Goal: Information Seeking & Learning: Learn about a topic

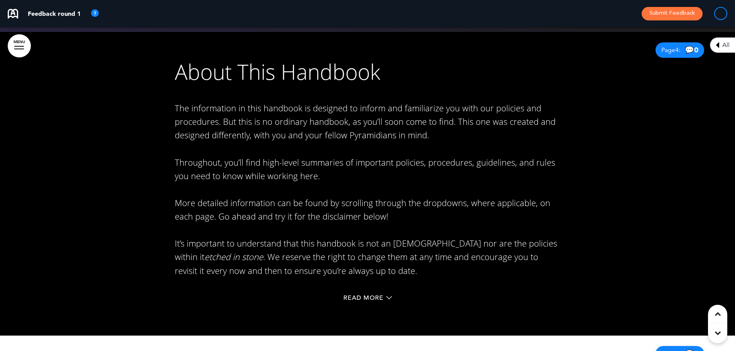
scroll to position [1314, 0]
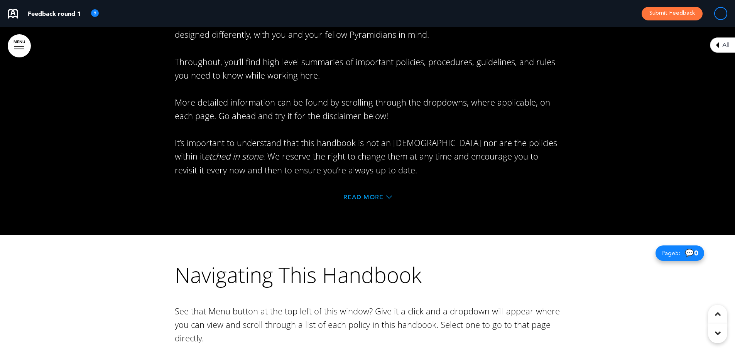
click at [369, 198] on span "Read More" at bounding box center [363, 197] width 40 height 6
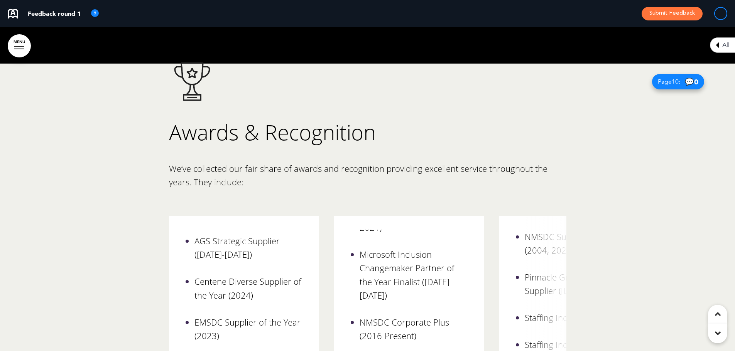
scroll to position [4371, 0]
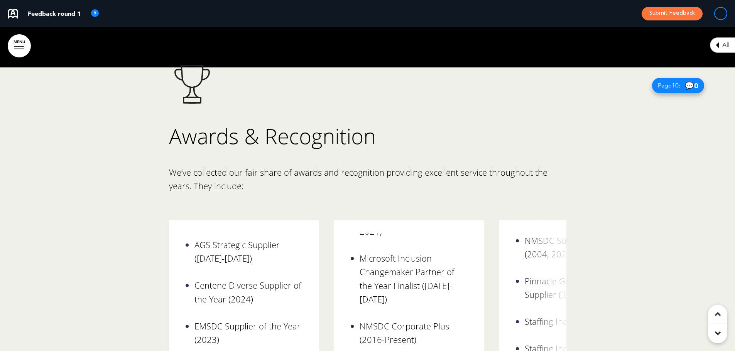
click at [116, 97] on div at bounding box center [367, 230] width 735 height 324
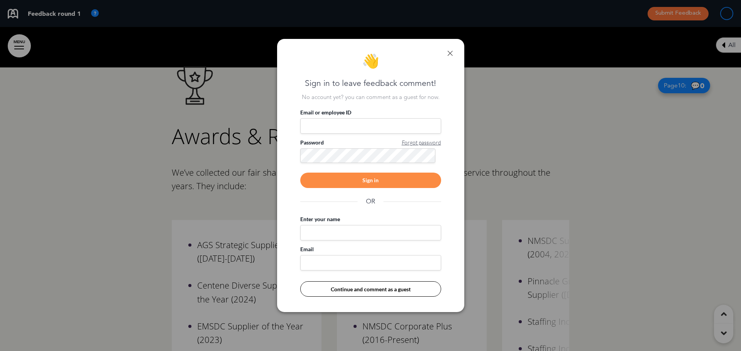
click at [447, 54] on link at bounding box center [449, 53] width 5 height 5
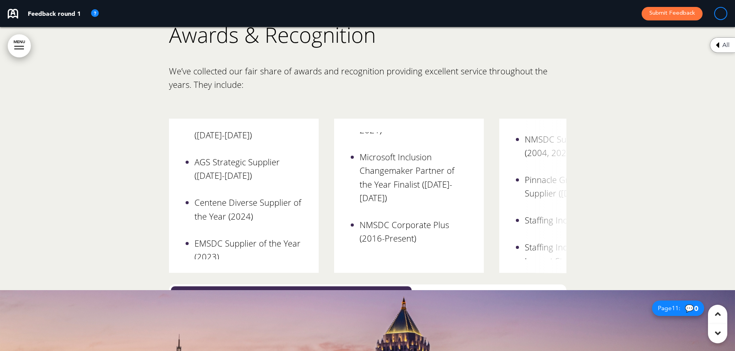
scroll to position [39, 0]
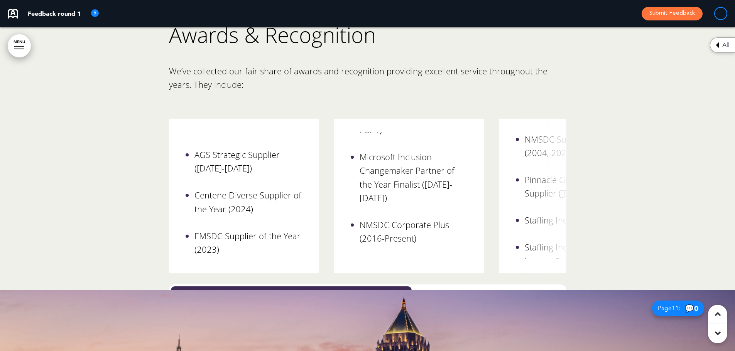
drag, startPoint x: 235, startPoint y: 255, endPoint x: 405, endPoint y: 254, distance: 170.2
click at [405, 254] on div "AgileOne National Supplier of the Year Class A Gold ([DATE]-[DATE]) AGS Strateg…" at bounding box center [367, 207] width 397 height 177
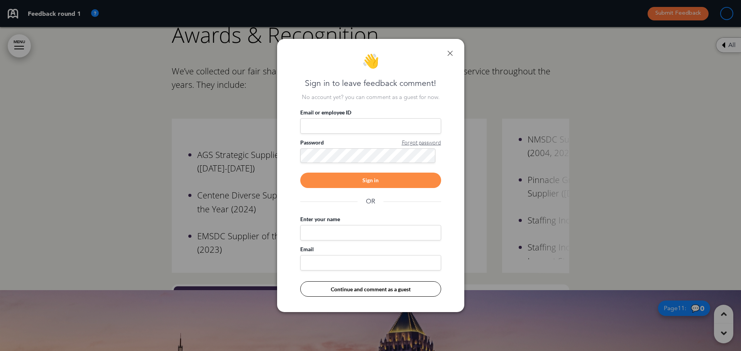
click at [446, 48] on div "👋 Sign in to leave feedback comment! No account yet? you can comment as a guest…" at bounding box center [370, 176] width 187 height 274
click at [448, 53] on link at bounding box center [449, 53] width 5 height 5
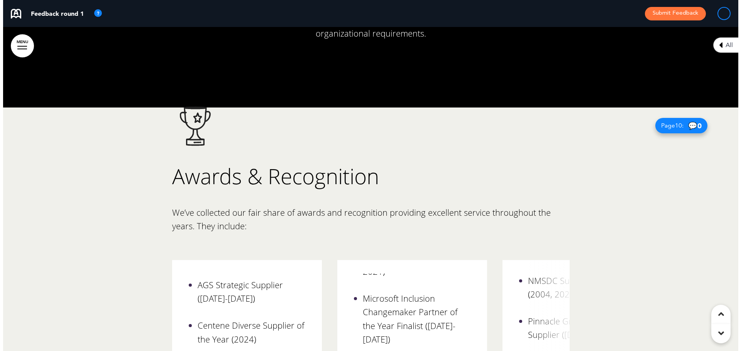
scroll to position [4330, 0]
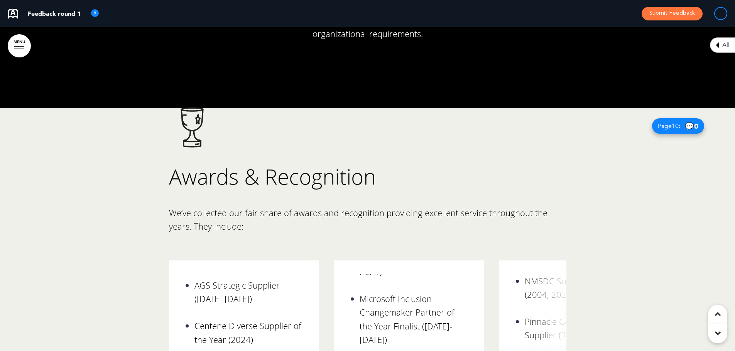
click at [139, 145] on div at bounding box center [367, 270] width 735 height 324
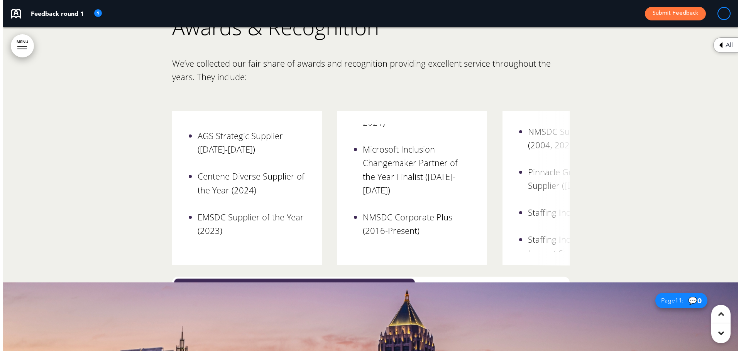
scroll to position [4480, 0]
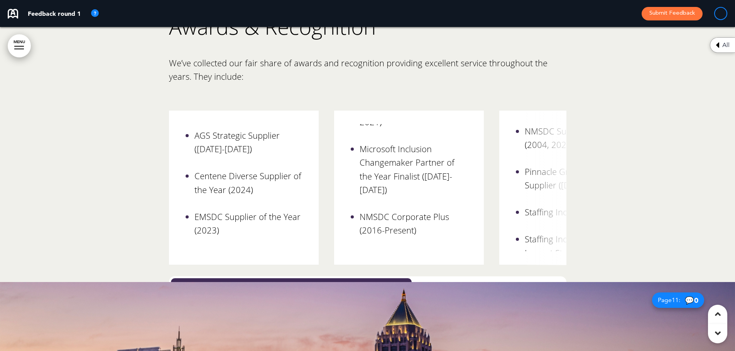
click at [108, 130] on div at bounding box center [367, 120] width 735 height 324
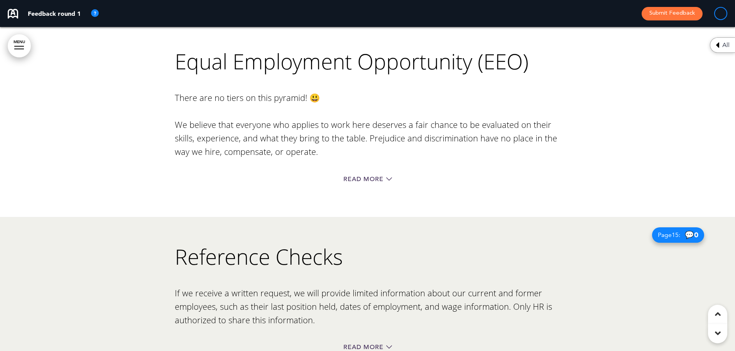
scroll to position [5783, 0]
click at [379, 176] on span "Read More" at bounding box center [363, 179] width 40 height 6
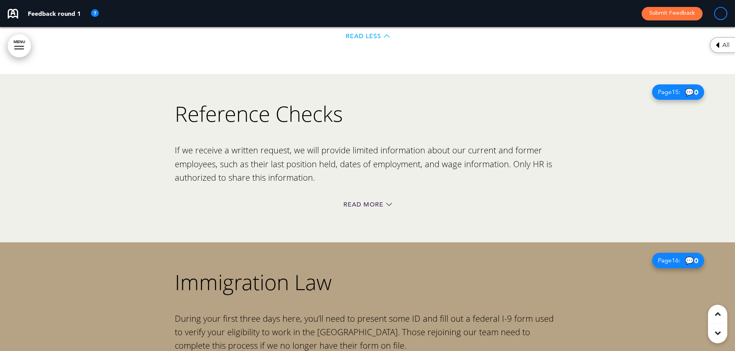
scroll to position [6274, 0]
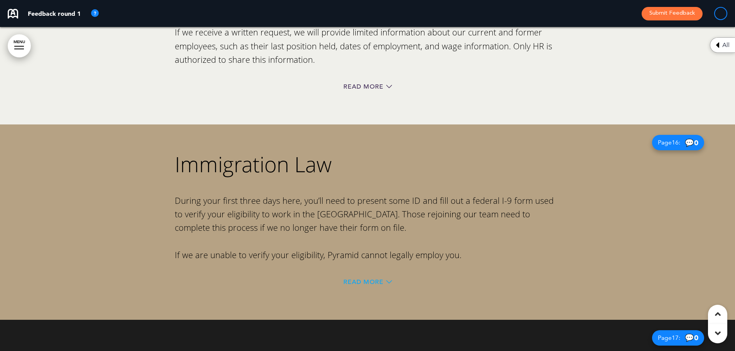
click at [368, 279] on span "Read More" at bounding box center [363, 282] width 40 height 6
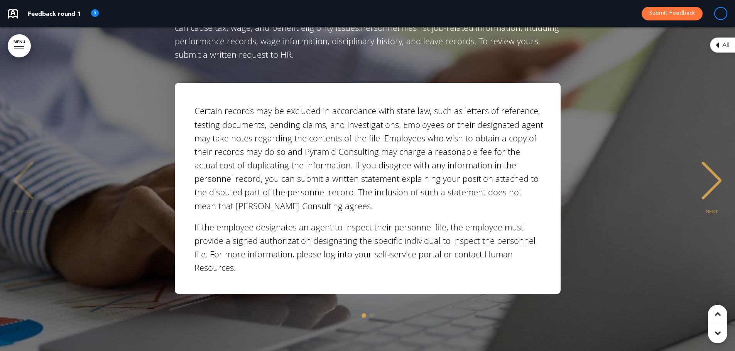
scroll to position [7776, 0]
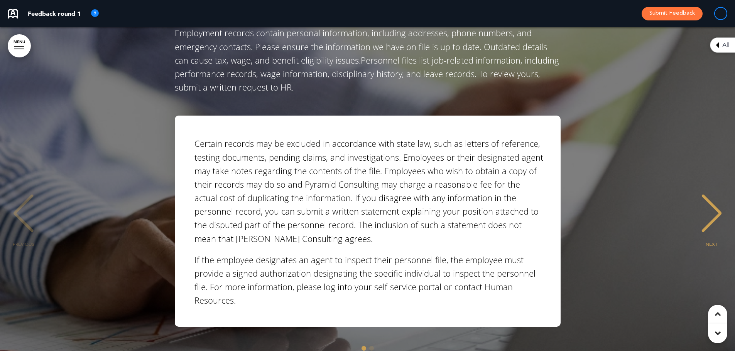
click at [721, 201] on div "NEXT" at bounding box center [712, 220] width 24 height 39
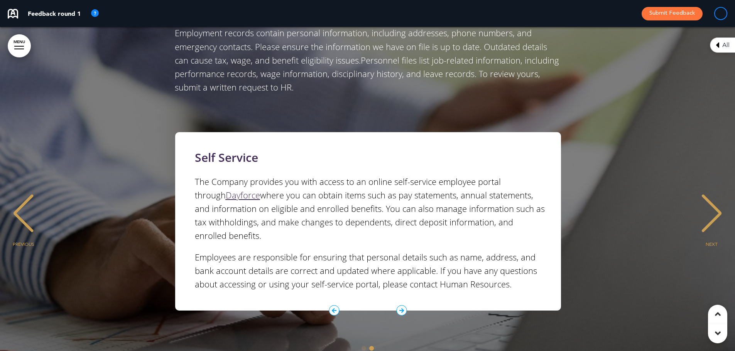
scroll to position [0, 723]
click at [18, 206] on div "PREVIOUS" at bounding box center [24, 220] width 24 height 39
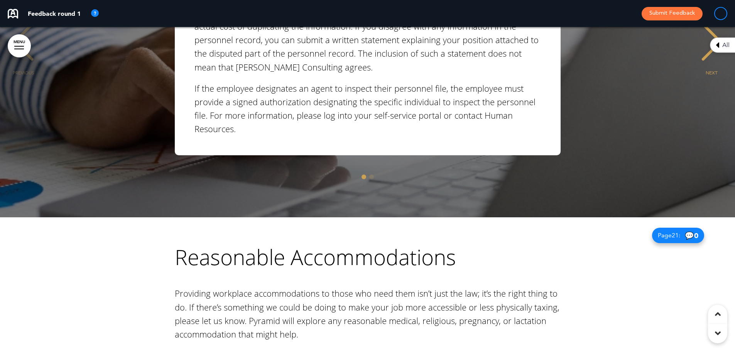
scroll to position [7969, 0]
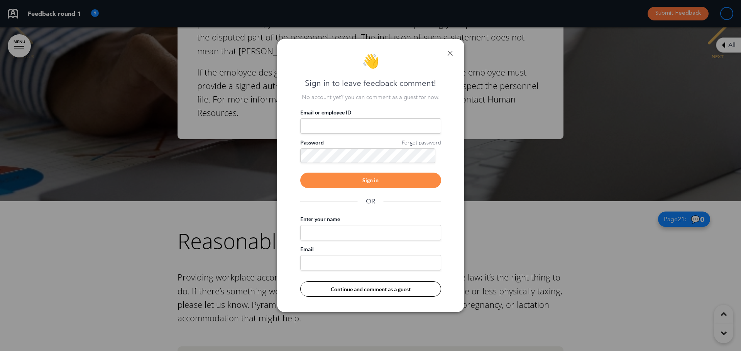
click at [451, 55] on link at bounding box center [449, 53] width 5 height 5
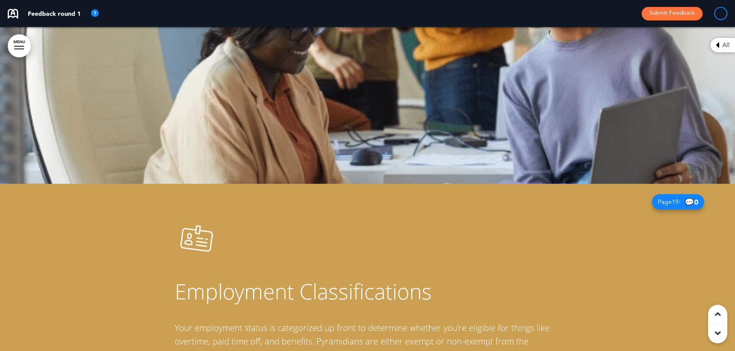
scroll to position [6200, 0]
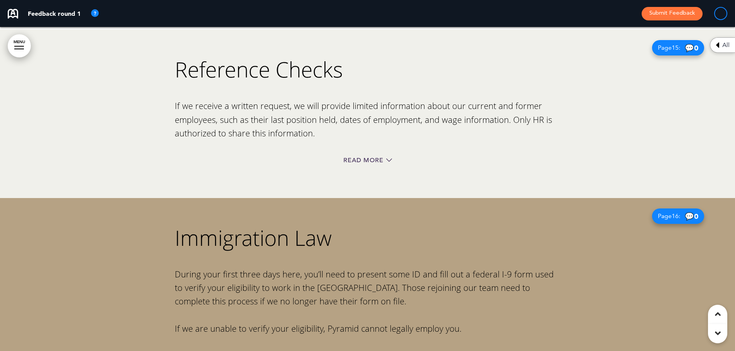
click at [85, 118] on div at bounding box center [367, 114] width 735 height 169
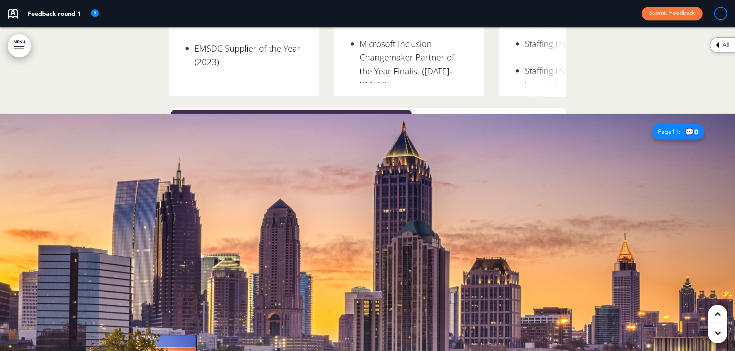
scroll to position [4706, 0]
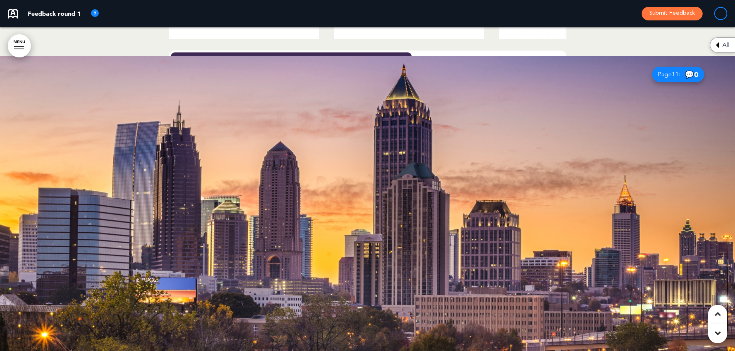
click at [151, 171] on div at bounding box center [367, 218] width 735 height 324
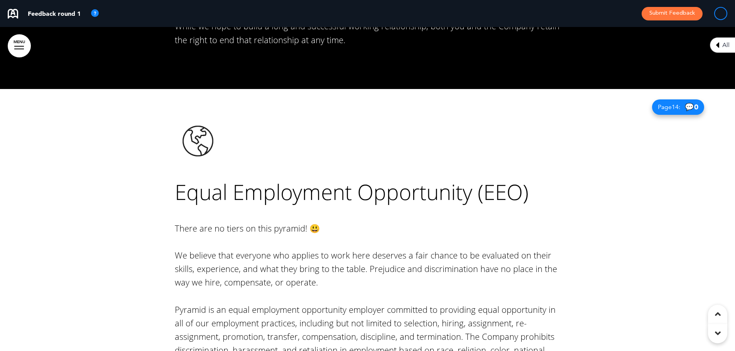
scroll to position [5639, 0]
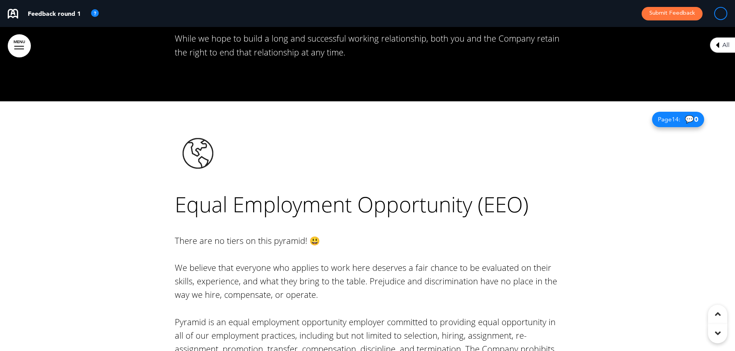
click at [145, 185] on div at bounding box center [367, 346] width 735 height 490
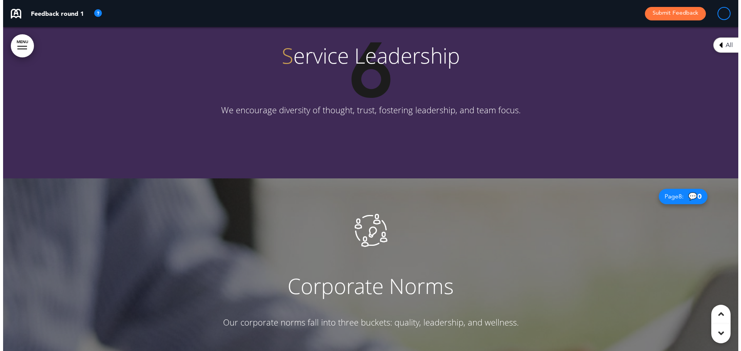
scroll to position [3210, 0]
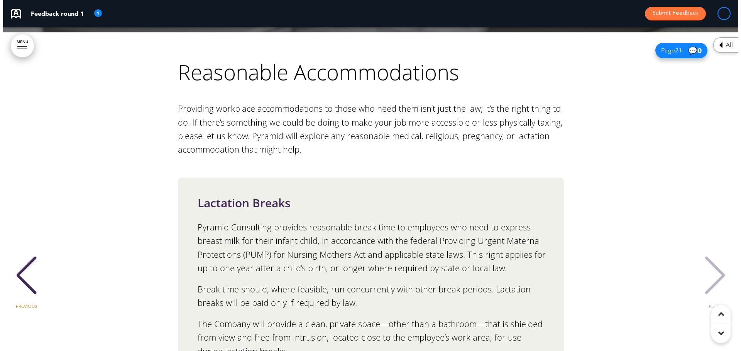
scroll to position [8133, 0]
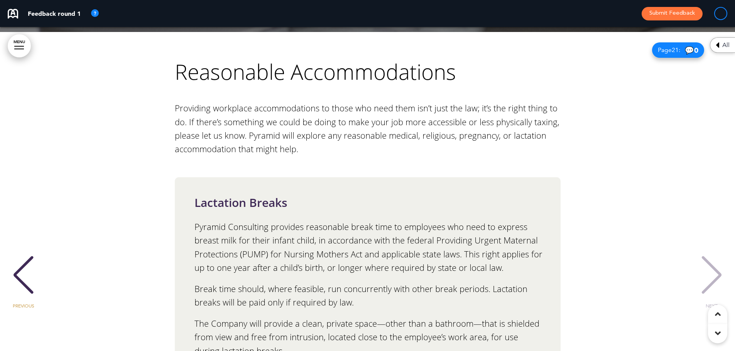
click at [183, 177] on div "Lactation Breaks Pyramid Consulting provides reasonable break time to employees…" at bounding box center [368, 282] width 386 height 211
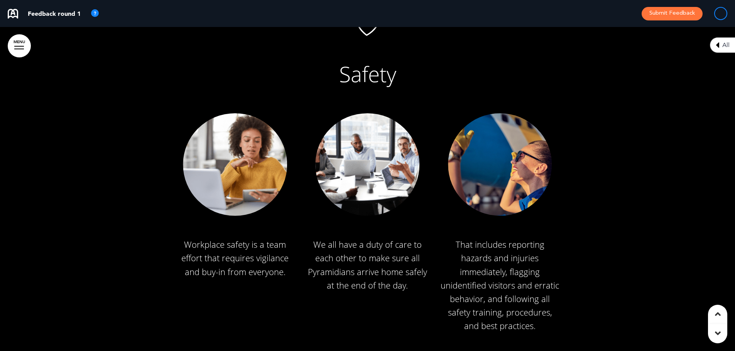
scroll to position [10053, 0]
click at [358, 350] on div "Read More" at bounding box center [368, 358] width 386 height 16
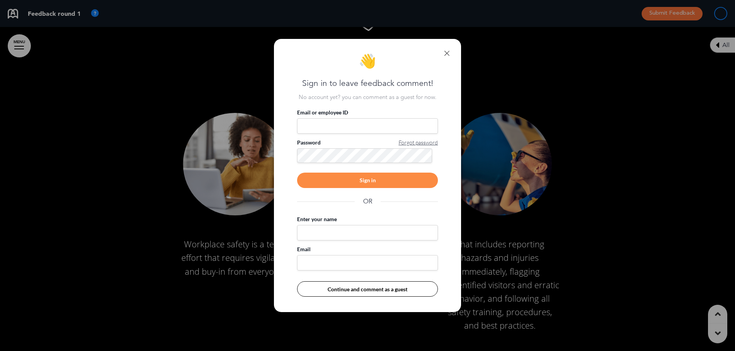
scroll to position [0, 723]
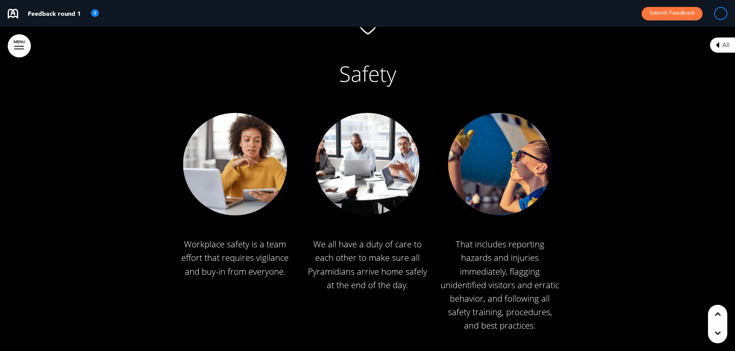
click at [359, 351] on span "Read More" at bounding box center [363, 357] width 40 height 6
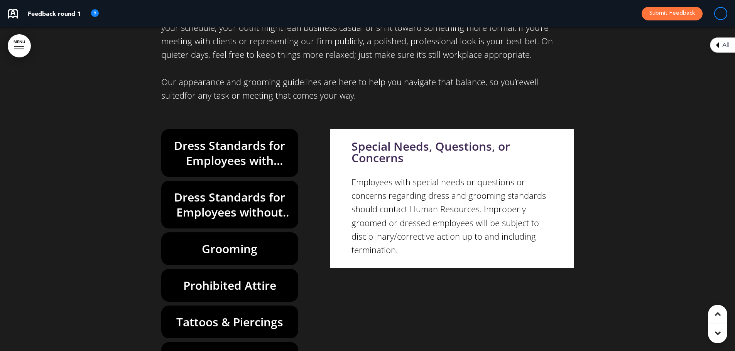
scroll to position [12992, 0]
click at [232, 190] on h6 "Dress Standards for Employees without Public Contact" at bounding box center [230, 205] width 120 height 30
click at [242, 233] on div "Grooming" at bounding box center [229, 249] width 137 height 33
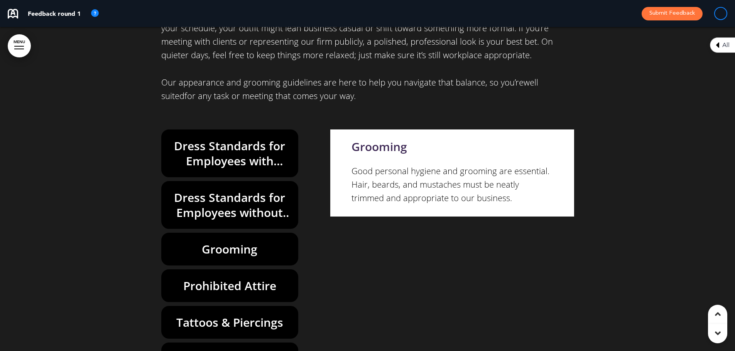
click at [247, 279] on h6 "Prohibited Attire" at bounding box center [230, 286] width 120 height 15
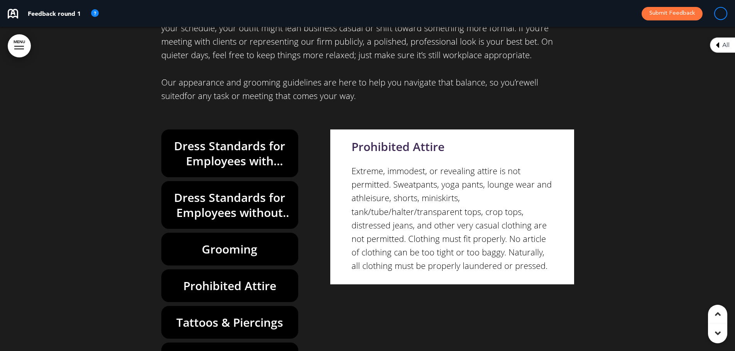
click at [252, 315] on h6 "Tattoos & Piercings" at bounding box center [230, 322] width 120 height 15
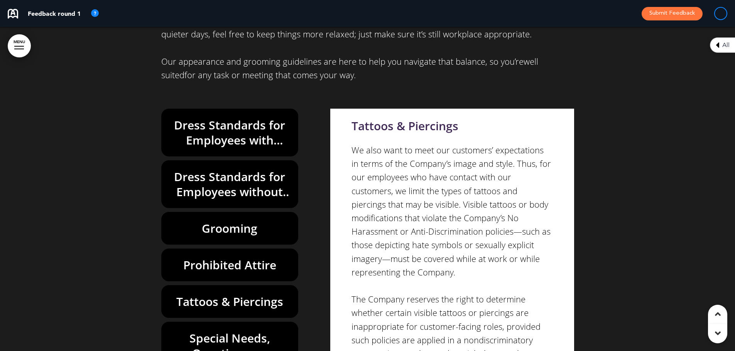
scroll to position [13009, 0]
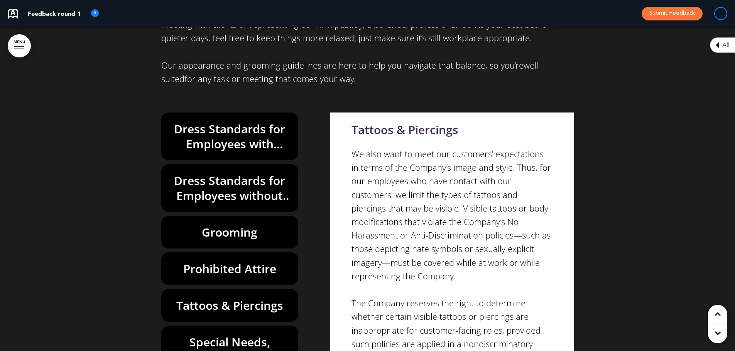
click at [272, 326] on div "Special Needs, Questions, or Concerns" at bounding box center [229, 350] width 137 height 48
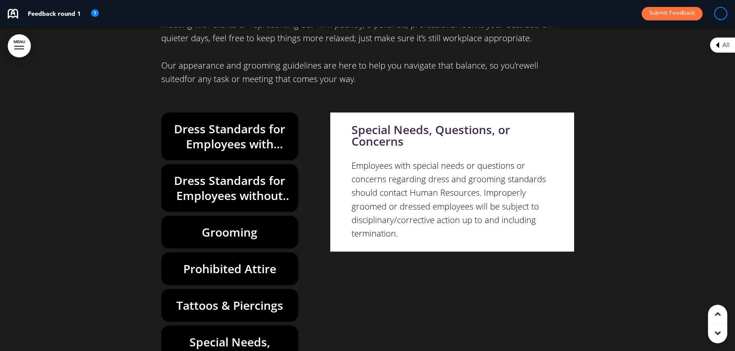
click at [257, 298] on h6 "Tattoos & Piercings" at bounding box center [230, 305] width 120 height 15
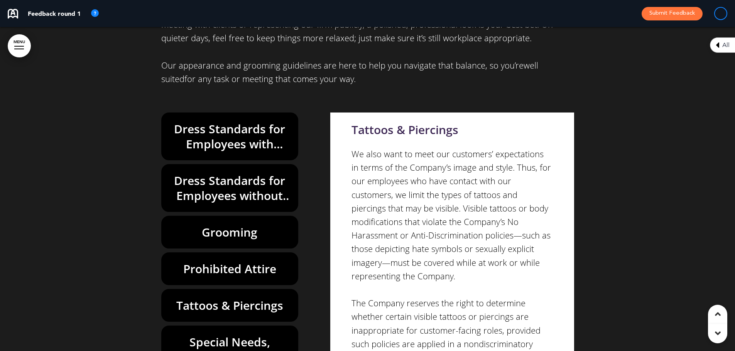
click at [247, 262] on h6 "Prohibited Attire" at bounding box center [230, 269] width 120 height 15
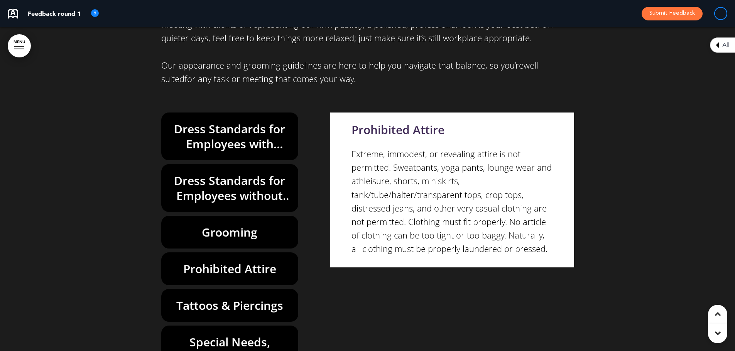
click at [234, 225] on h6 "Grooming" at bounding box center [230, 232] width 120 height 15
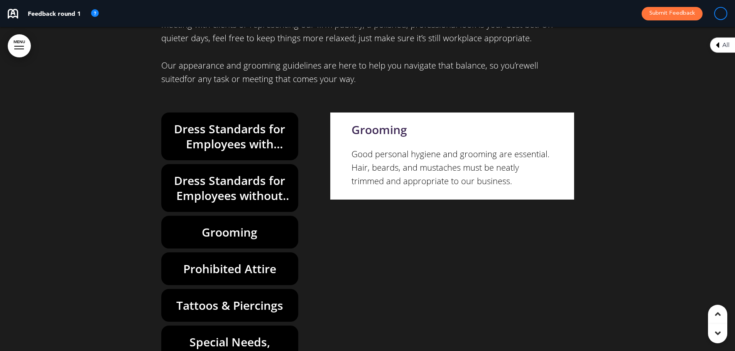
click at [224, 173] on h6 "Dress Standards for Employees without Public Contact" at bounding box center [230, 188] width 120 height 30
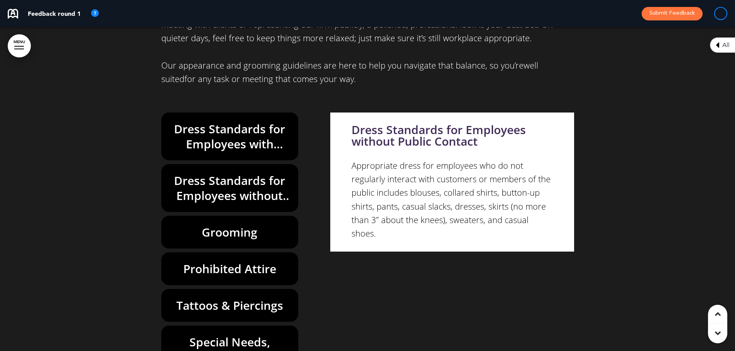
click at [213, 122] on h6 "Dress Standards for Employees with Public Contact" at bounding box center [230, 137] width 120 height 30
click at [272, 335] on h6 "Special Needs, Questions, or Concerns" at bounding box center [230, 350] width 120 height 30
click at [258, 289] on div "Tattoos & Piercings" at bounding box center [229, 305] width 137 height 33
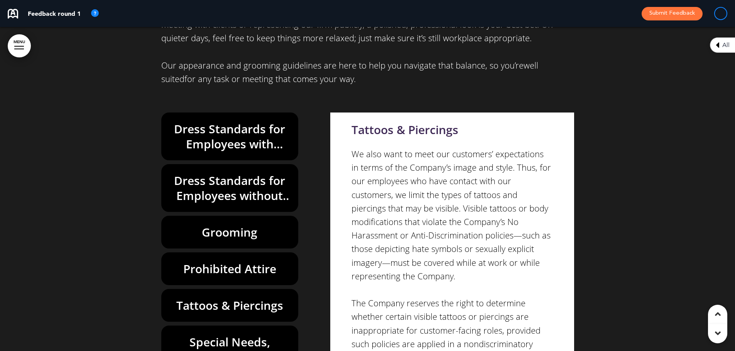
click at [247, 262] on h6 "Prohibited Attire" at bounding box center [230, 269] width 120 height 15
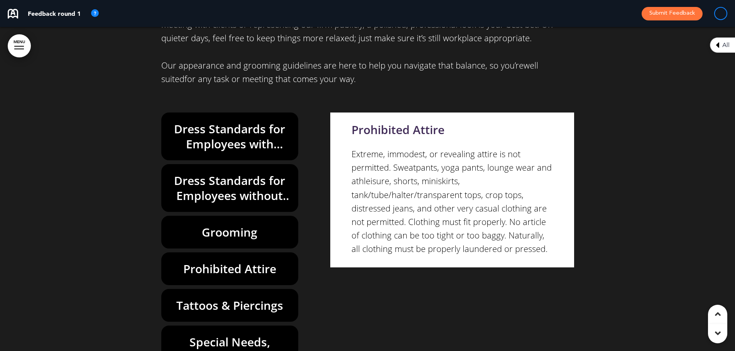
click at [125, 204] on div at bounding box center [367, 160] width 735 height 505
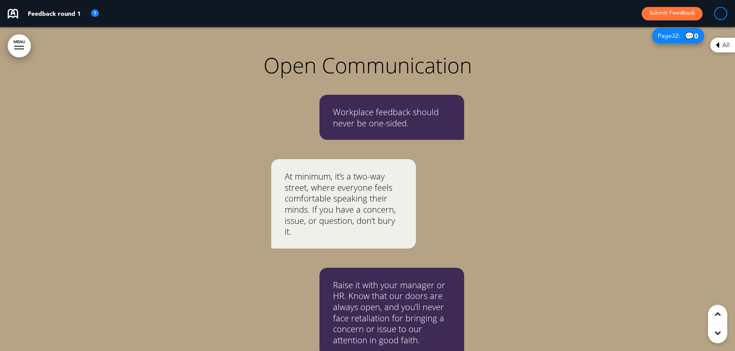
scroll to position [13454, 0]
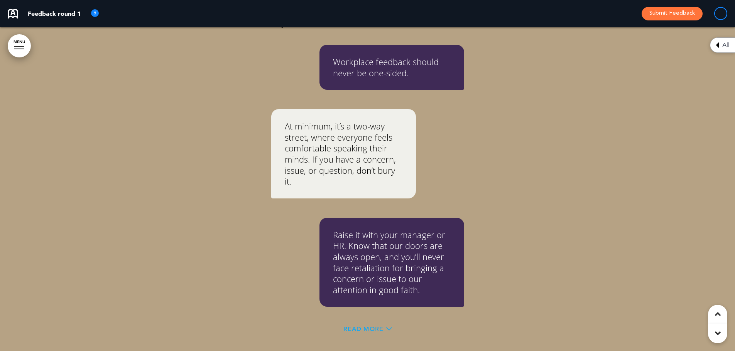
click at [351, 326] on span "Read More" at bounding box center [363, 329] width 40 height 6
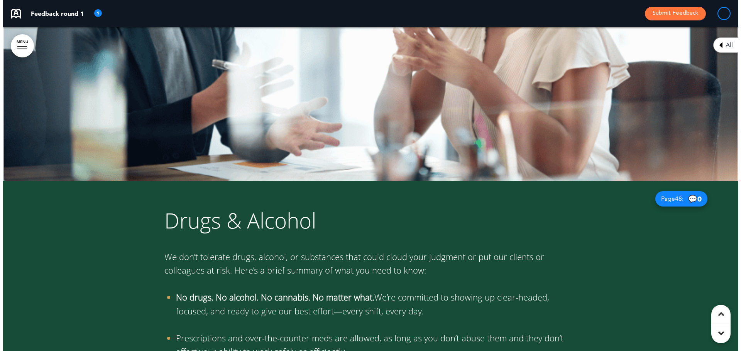
scroll to position [20275, 0]
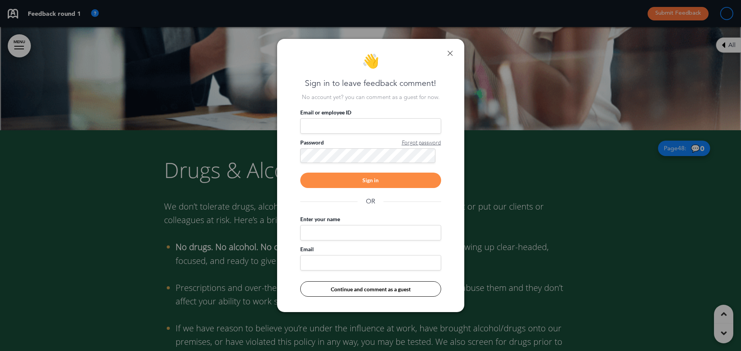
scroll to position [0, 723]
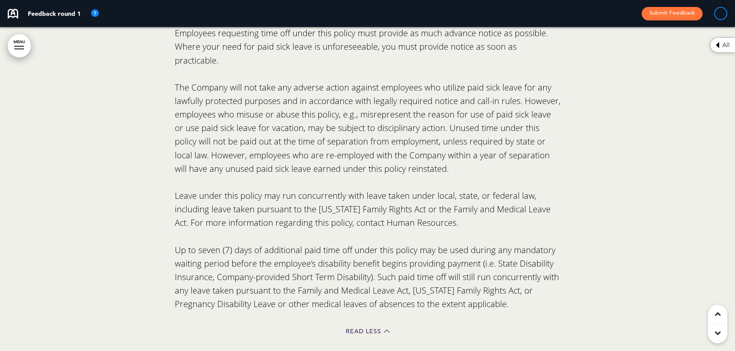
scroll to position [28026, 0]
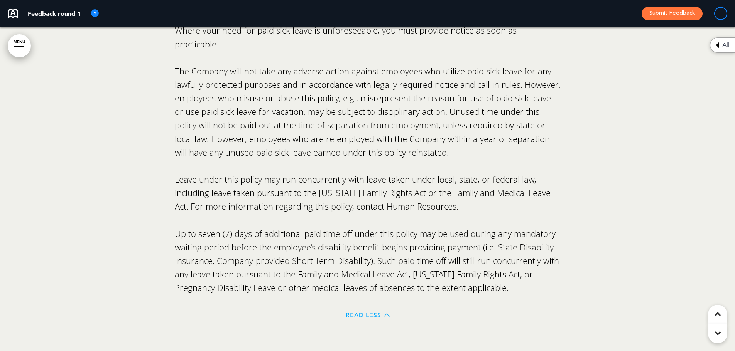
click at [361, 313] on span "Read Less" at bounding box center [363, 316] width 35 height 6
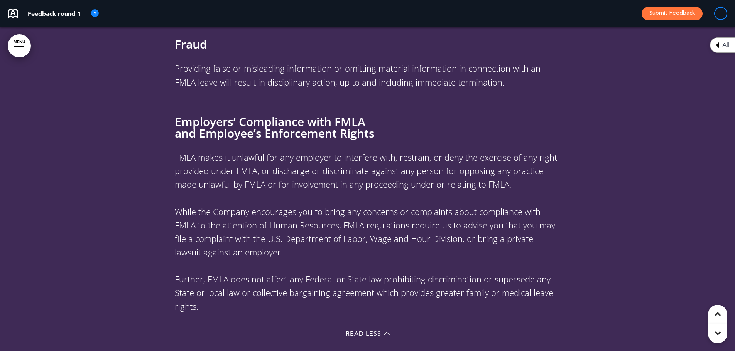
scroll to position [33126, 0]
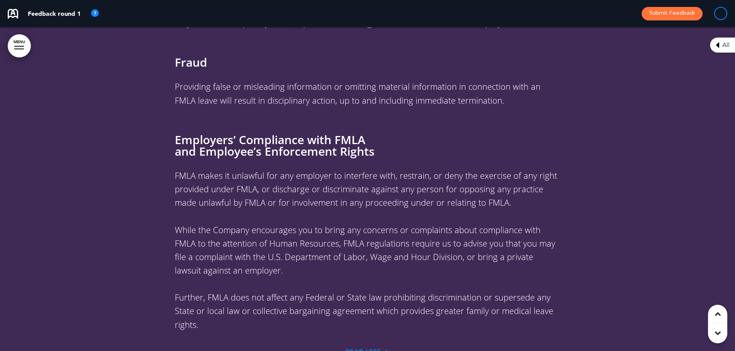
click at [363, 349] on span "Read Less" at bounding box center [363, 352] width 35 height 6
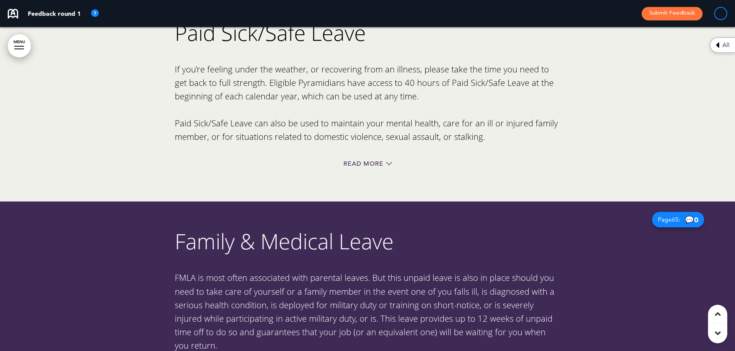
scroll to position [27499, 0]
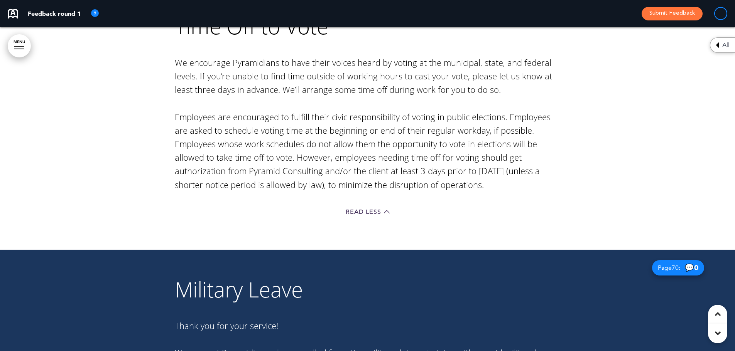
scroll to position [34821, 0]
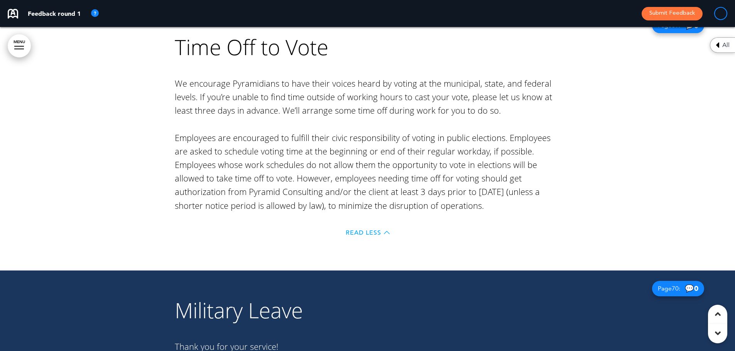
click at [363, 230] on span "Read Less" at bounding box center [363, 233] width 35 height 6
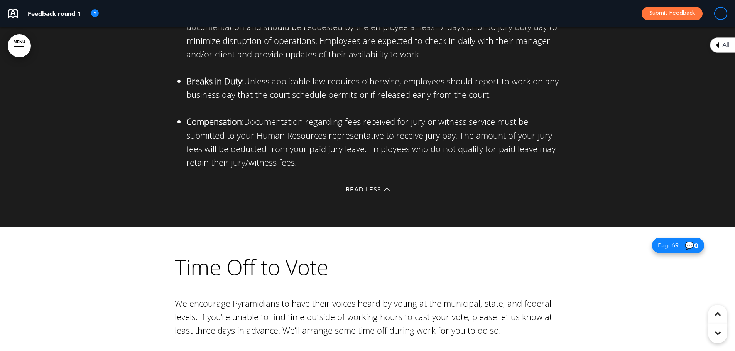
scroll to position [34602, 0]
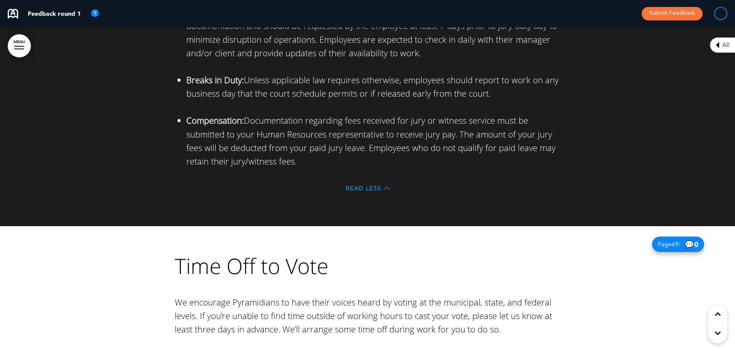
click at [360, 186] on span "Read Less" at bounding box center [363, 189] width 35 height 6
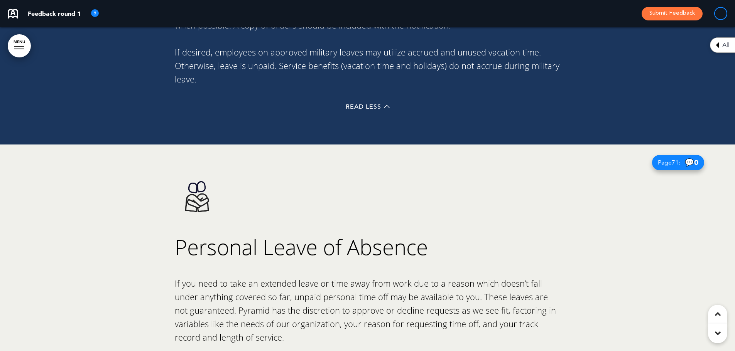
scroll to position [34872, 0]
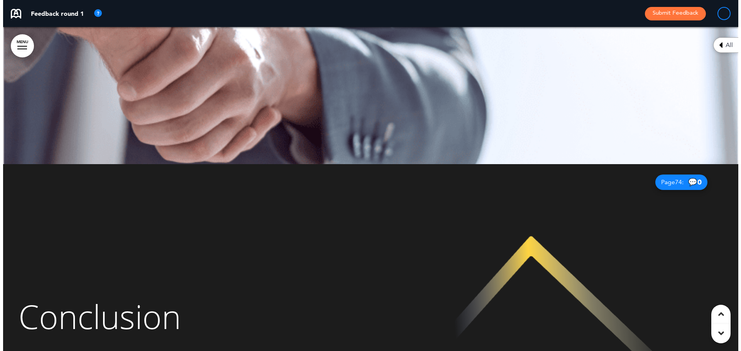
scroll to position [36171, 0]
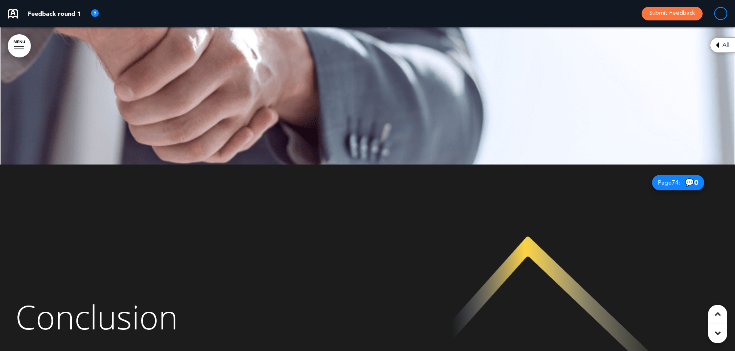
click at [145, 165] on div "Conclusion" at bounding box center [367, 327] width 735 height 324
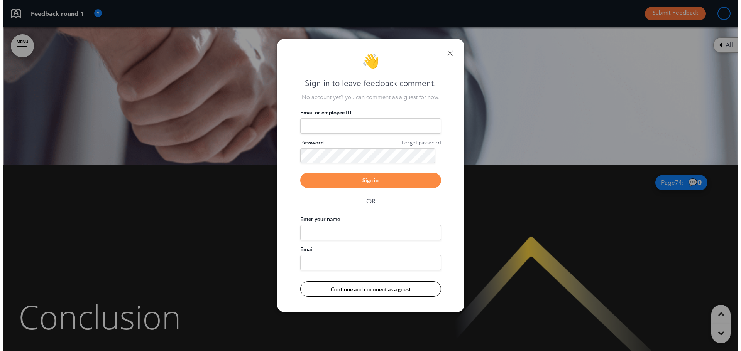
scroll to position [0, 723]
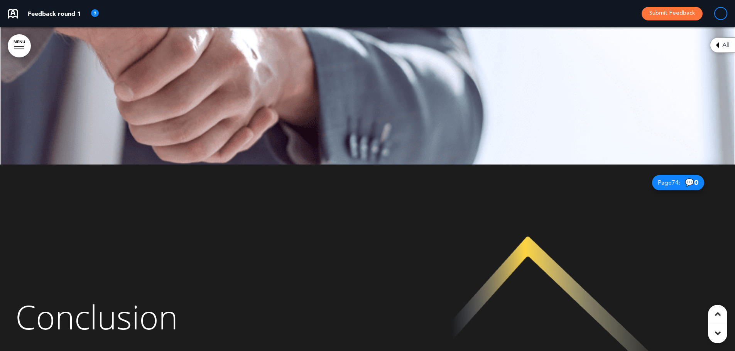
click at [125, 272] on div "Conclusion" at bounding box center [184, 327] width 368 height 110
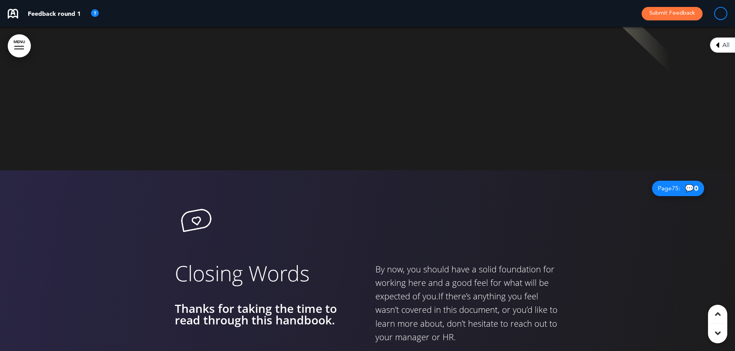
scroll to position [36491, 0]
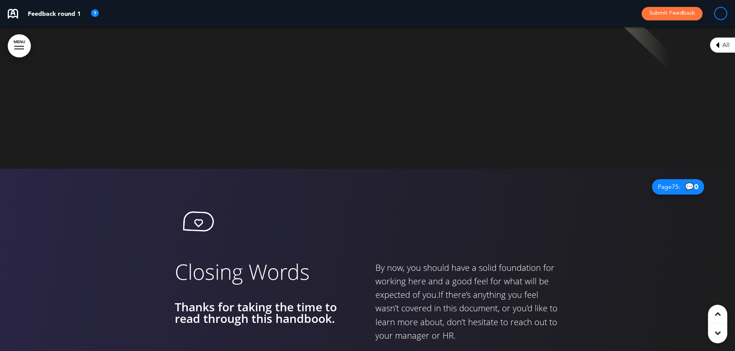
click at [133, 201] on div at bounding box center [367, 280] width 735 height 223
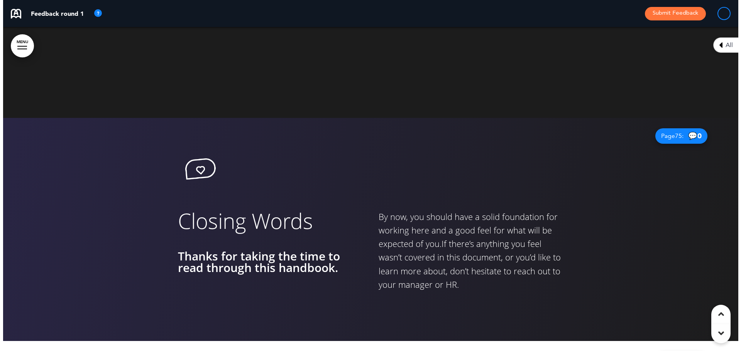
scroll to position [36544, 0]
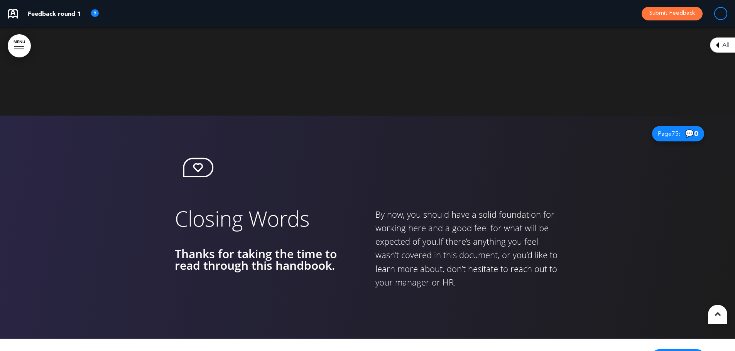
click at [14, 39] on link "MENU" at bounding box center [19, 45] width 23 height 23
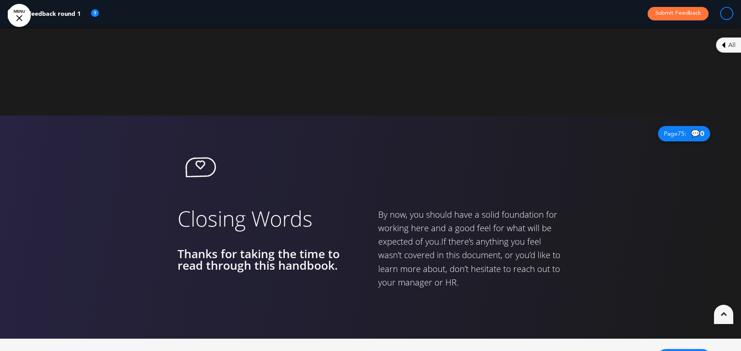
scroll to position [0, 729]
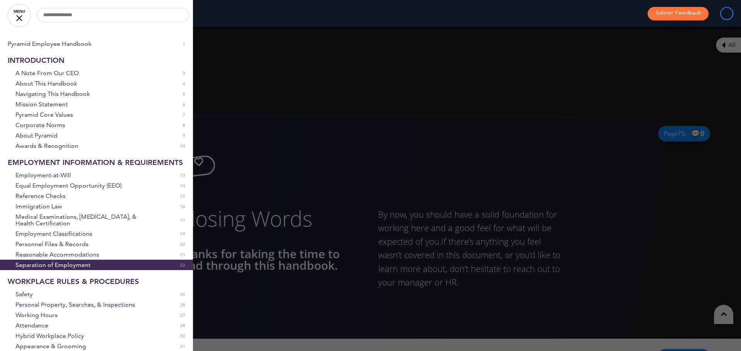
click at [69, 351] on span "Open Communication" at bounding box center [46, 357] width 62 height 7
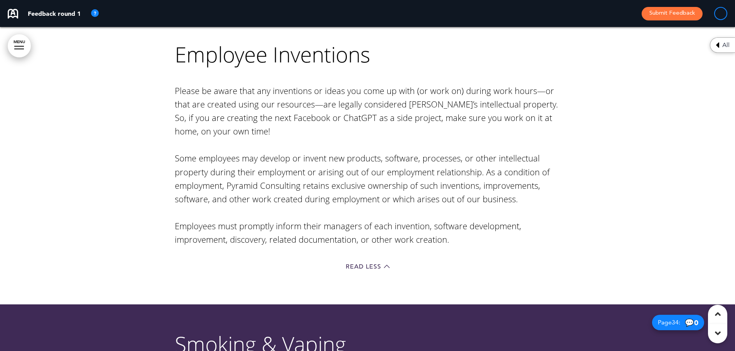
scroll to position [14327, 0]
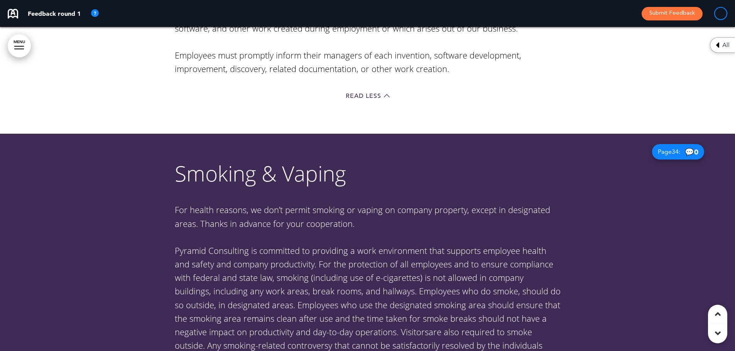
click at [401, 204] on span "For health reasons, we don’t permit smoking or vaping on company property, exce…" at bounding box center [362, 216] width 375 height 25
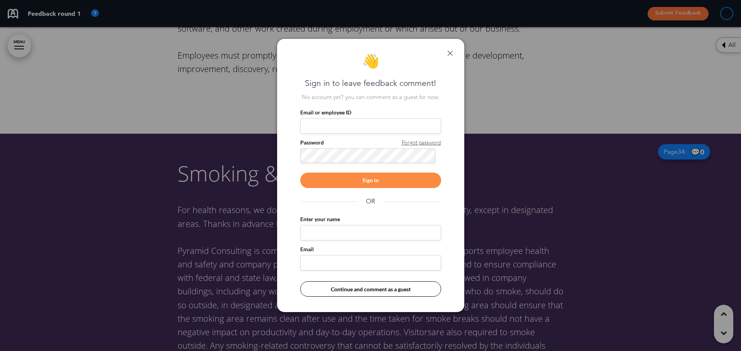
click at [452, 47] on div "👋 Sign in to leave feedback comment! No account yet? you can comment as a guest…" at bounding box center [370, 176] width 187 height 274
click at [451, 52] on link at bounding box center [449, 53] width 5 height 5
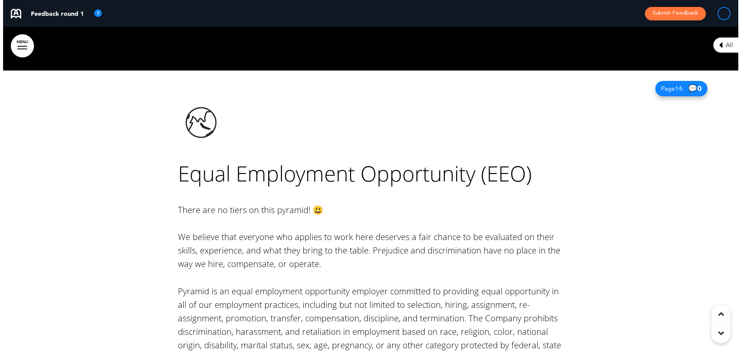
scroll to position [5670, 0]
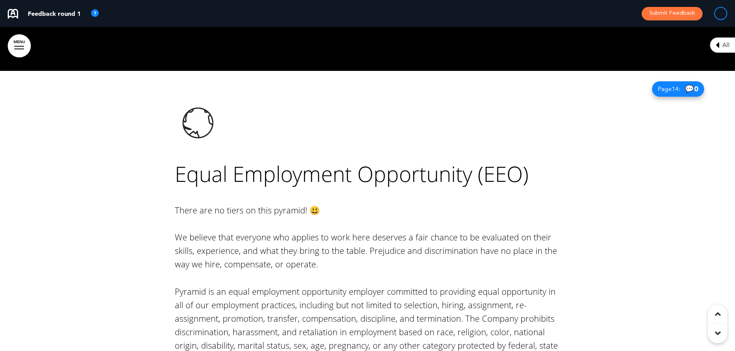
click at [20, 45] on link "MENU" at bounding box center [19, 45] width 23 height 23
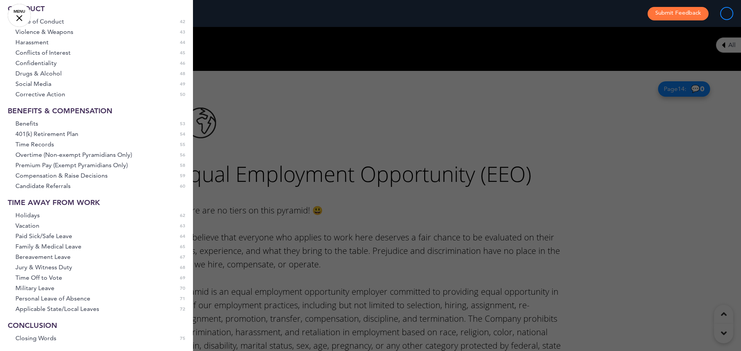
scroll to position [429, 0]
click at [34, 218] on span "Holidays" at bounding box center [27, 214] width 24 height 7
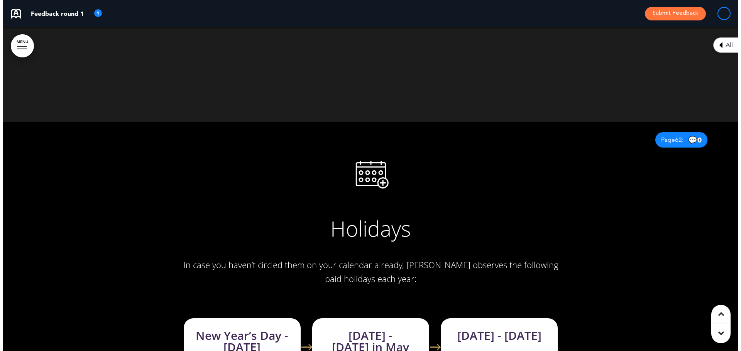
scroll to position [0, 723]
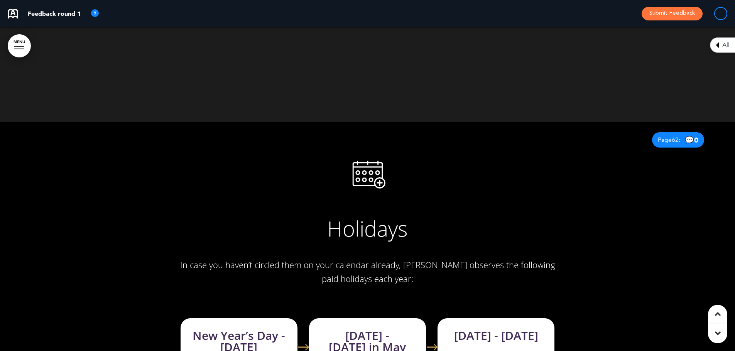
click at [13, 39] on link "MENU" at bounding box center [19, 45] width 23 height 23
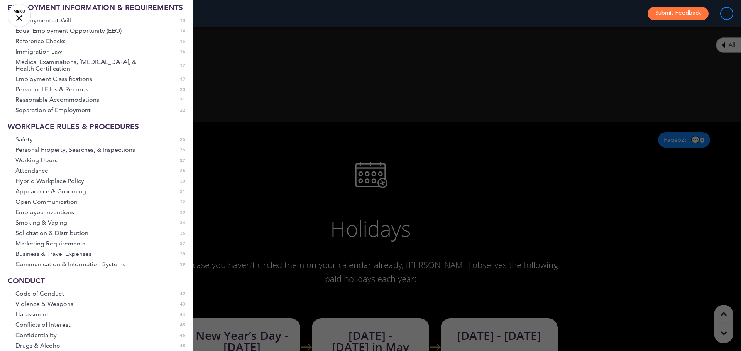
scroll to position [0, 0]
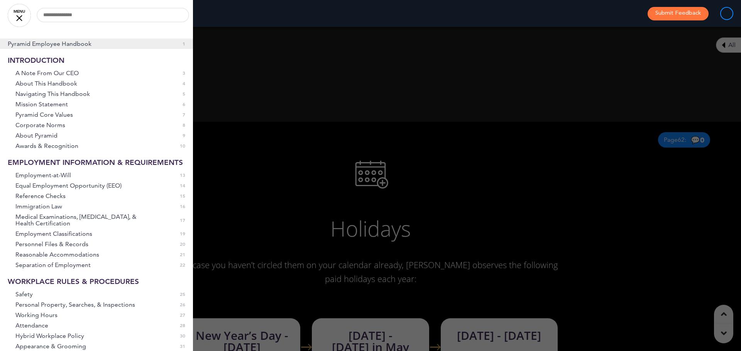
click at [45, 44] on span "Pyramid Employee Handbook" at bounding box center [50, 44] width 84 height 7
